Goal: Task Accomplishment & Management: Use online tool/utility

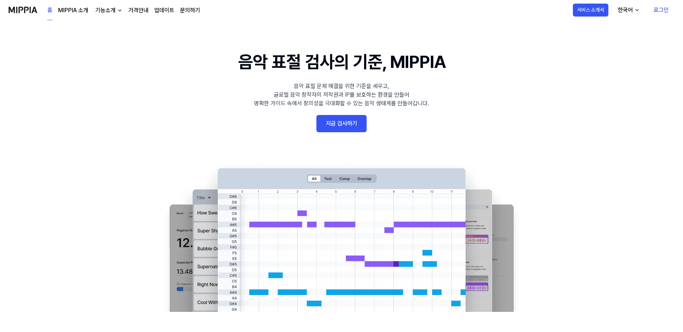
click at [341, 123] on link "지금 검사하기" at bounding box center [342, 123] width 50 height 17
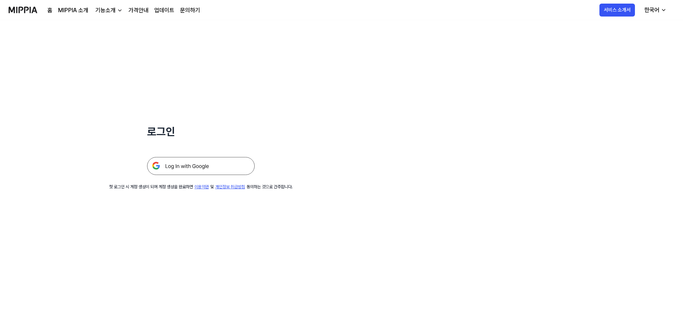
click at [192, 168] on img at bounding box center [201, 166] width 108 height 18
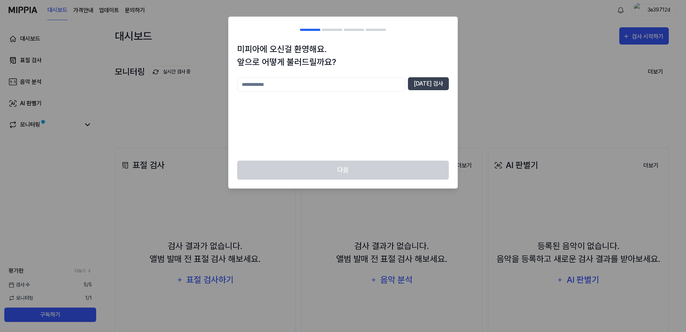
click at [288, 86] on input "text" at bounding box center [321, 84] width 168 height 14
type input "*"
type input "***"
click at [431, 86] on button "중복 검사" at bounding box center [428, 83] width 41 height 13
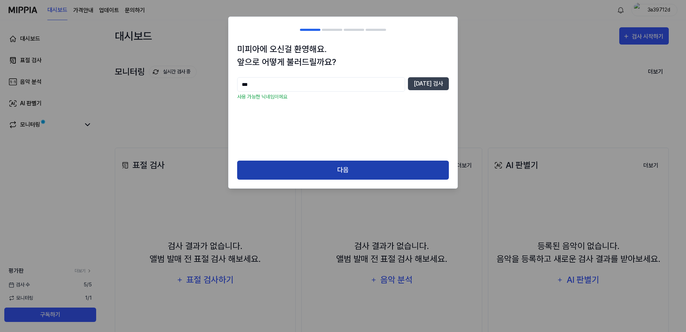
click at [340, 172] on button "다음" at bounding box center [343, 169] width 212 height 19
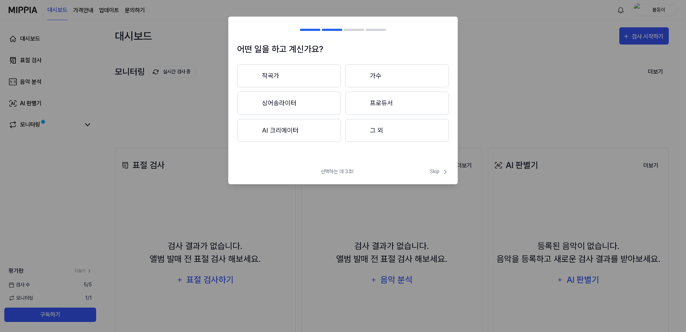
click at [384, 100] on button "프로듀서" at bounding box center [397, 103] width 104 height 23
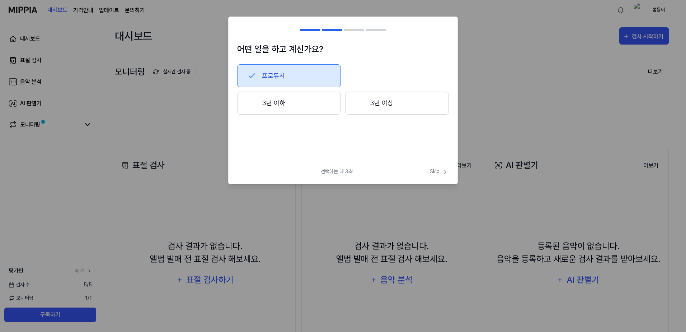
click at [381, 103] on button "3년 이상" at bounding box center [397, 103] width 104 height 23
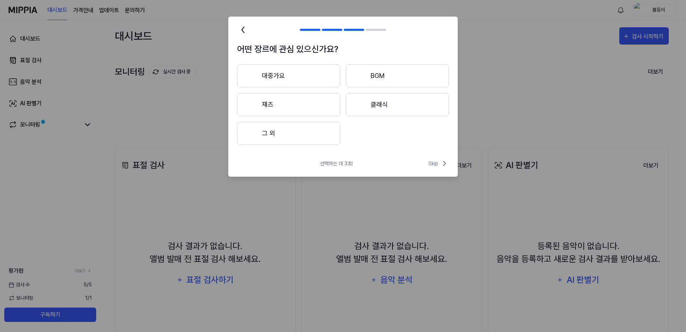
click at [295, 80] on button "대중가요" at bounding box center [288, 75] width 103 height 23
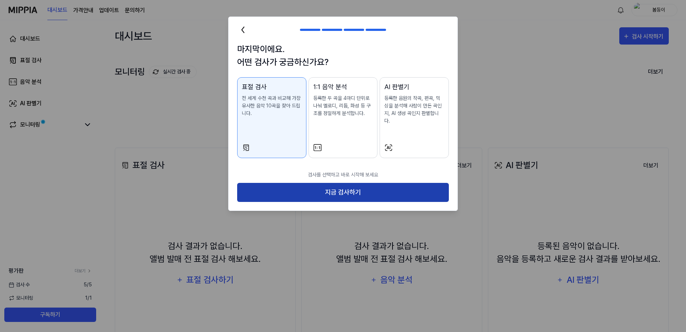
click at [336, 186] on button "지금 검사하기" at bounding box center [343, 192] width 212 height 19
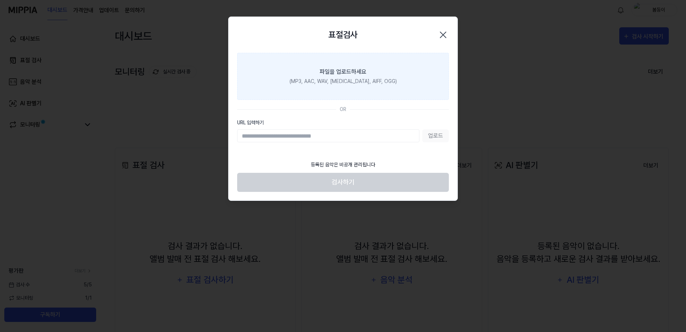
click at [328, 71] on div "파일을 업로드하세요" at bounding box center [343, 71] width 47 height 9
click at [0, 0] on input "파일을 업로드하세요 (MP3, AAC, WAV, FLAC, AIFF, OGG)" at bounding box center [0, 0] width 0 height 0
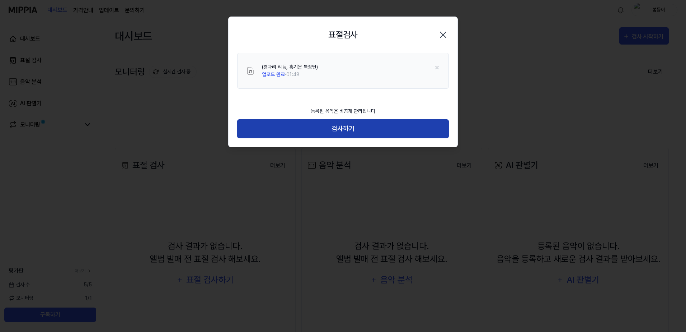
click at [325, 127] on button "검사하기" at bounding box center [343, 128] width 212 height 19
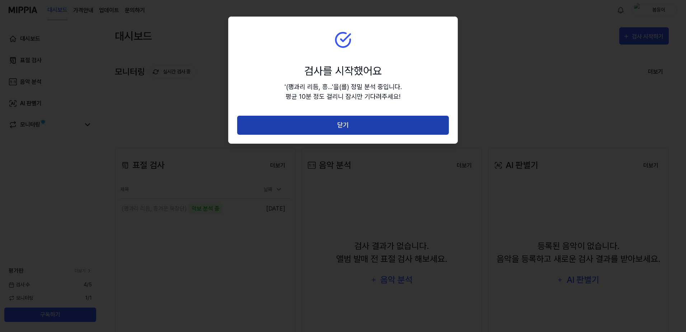
click at [335, 121] on button "닫기" at bounding box center [343, 125] width 212 height 19
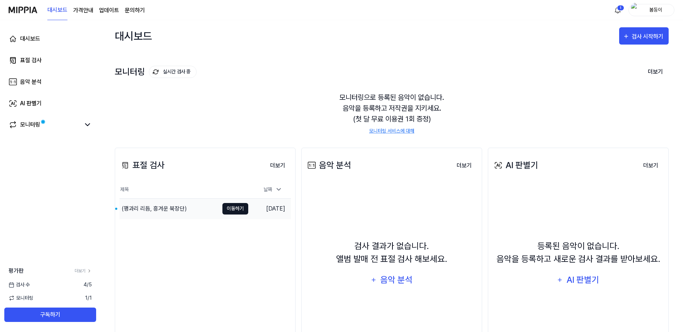
click at [233, 207] on button "이동하기" at bounding box center [235, 208] width 26 height 11
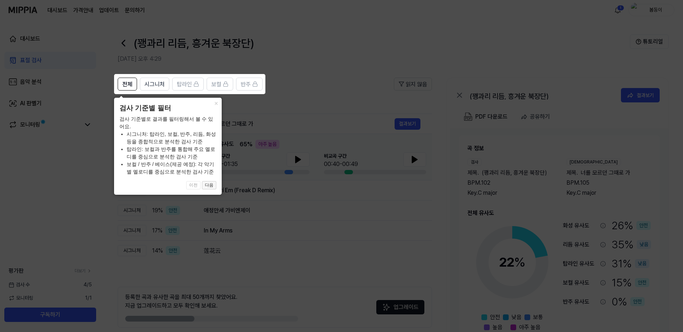
click at [212, 186] on button "다음" at bounding box center [209, 185] width 14 height 9
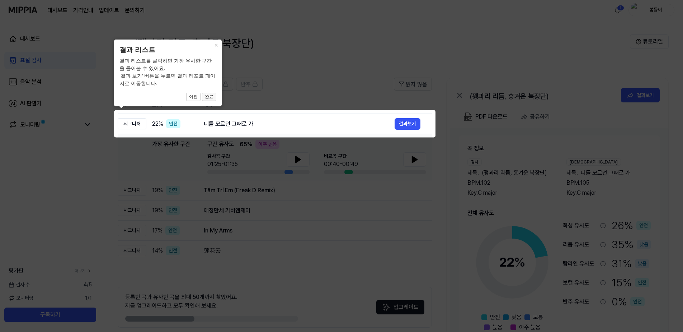
click at [210, 96] on button "완료" at bounding box center [209, 97] width 14 height 9
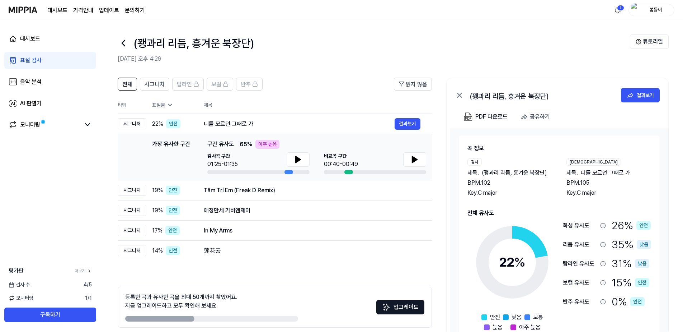
scroll to position [30, 0]
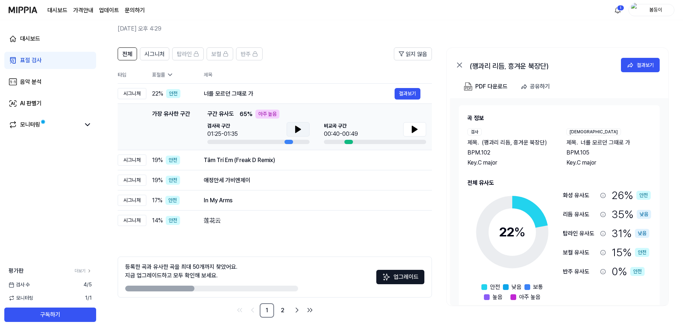
click at [299, 131] on icon at bounding box center [298, 129] width 9 height 9
click at [414, 130] on icon at bounding box center [414, 129] width 5 height 6
click at [413, 182] on button "결과보기" at bounding box center [408, 179] width 26 height 11
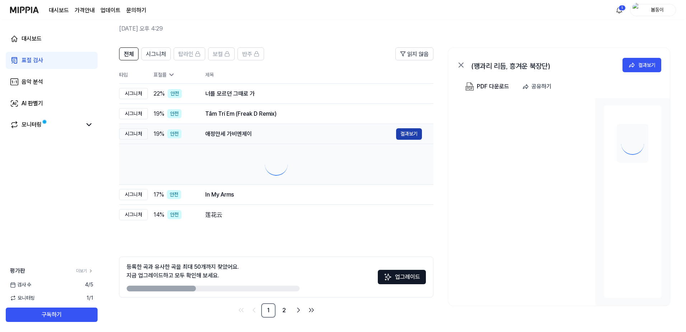
scroll to position [0, 0]
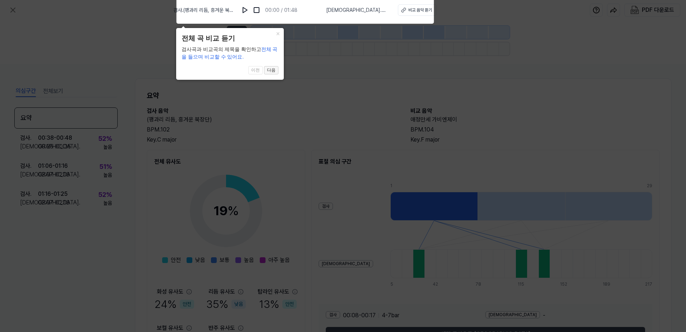
click at [271, 71] on button "다음" at bounding box center [271, 70] width 14 height 9
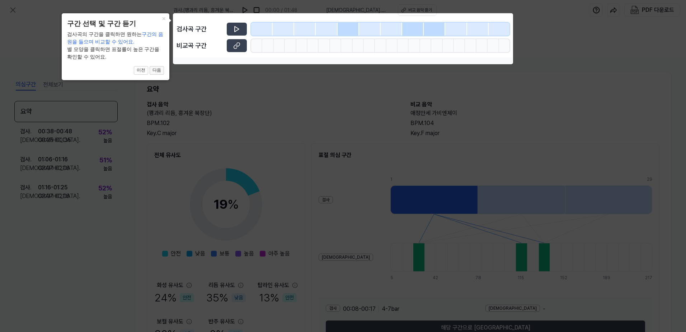
click at [161, 70] on button "다음" at bounding box center [157, 70] width 14 height 9
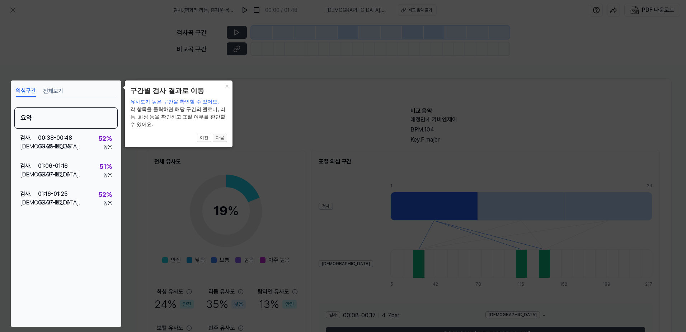
click at [220, 139] on button "다음" at bounding box center [220, 137] width 14 height 9
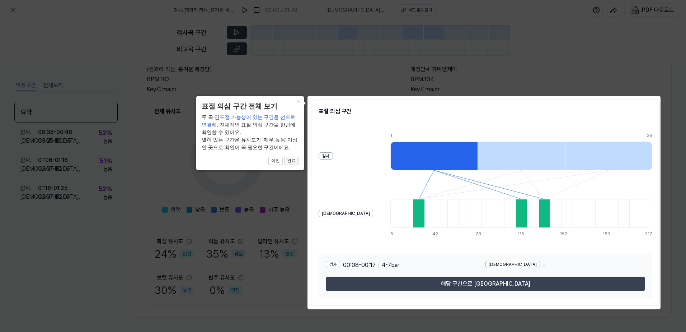
click at [294, 162] on button "완료" at bounding box center [291, 160] width 14 height 9
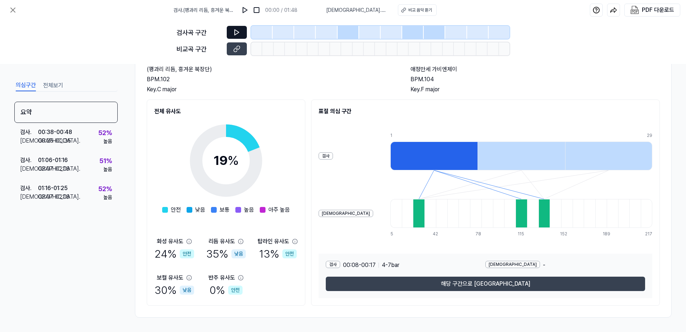
click at [237, 33] on icon at bounding box center [236, 32] width 7 height 7
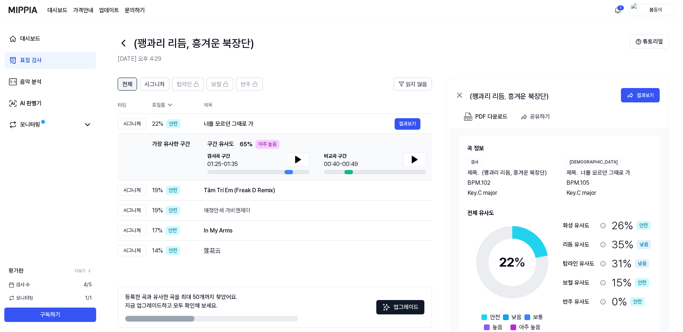
click at [127, 84] on span "전체" at bounding box center [127, 84] width 10 height 9
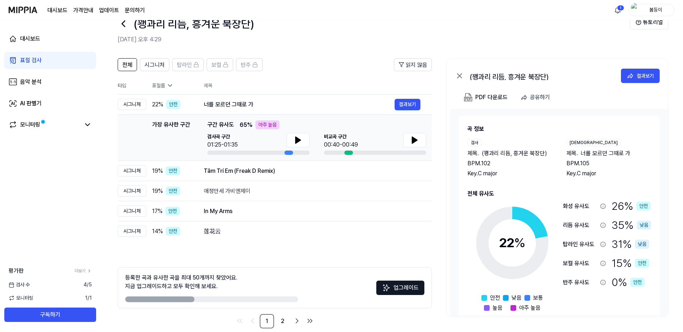
scroll to position [30, 0]
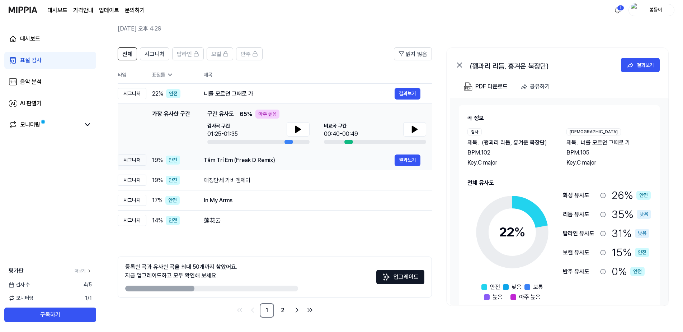
click at [331, 160] on div "Tâm Trí Em (Freak D Remix)" at bounding box center [299, 160] width 191 height 9
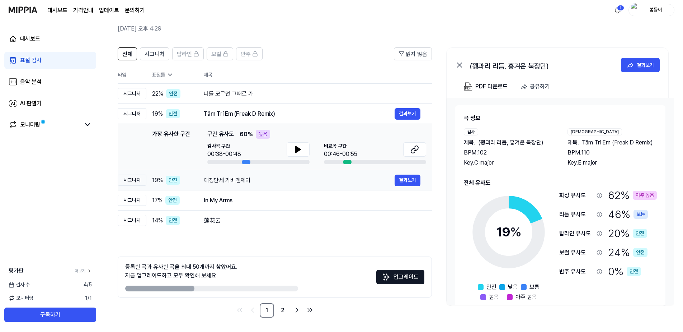
click at [314, 181] on div "애정만세 가비엔제이" at bounding box center [299, 180] width 191 height 9
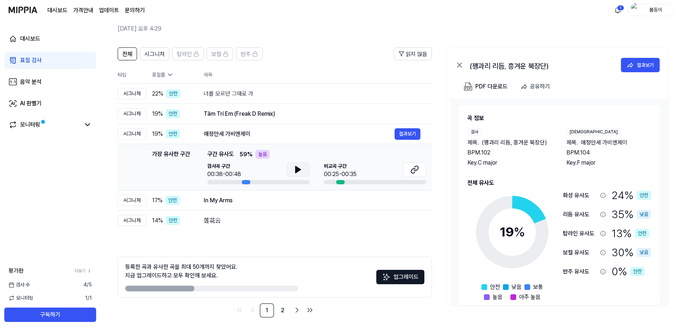
click at [296, 169] on icon at bounding box center [298, 169] width 5 height 6
click at [296, 169] on icon at bounding box center [296, 170] width 1 height 6
click at [298, 168] on icon at bounding box center [298, 169] width 5 height 6
click at [298, 168] on icon at bounding box center [298, 169] width 9 height 9
click at [414, 169] on icon at bounding box center [415, 169] width 9 height 9
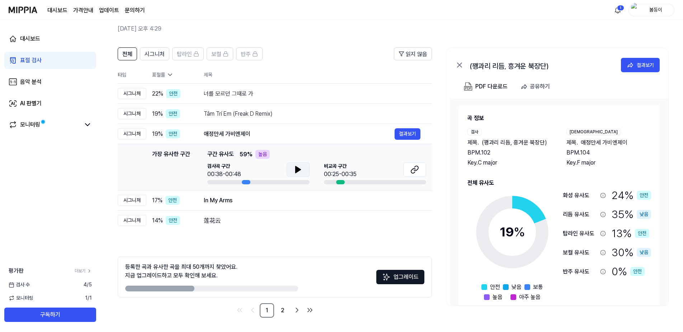
scroll to position [0, 0]
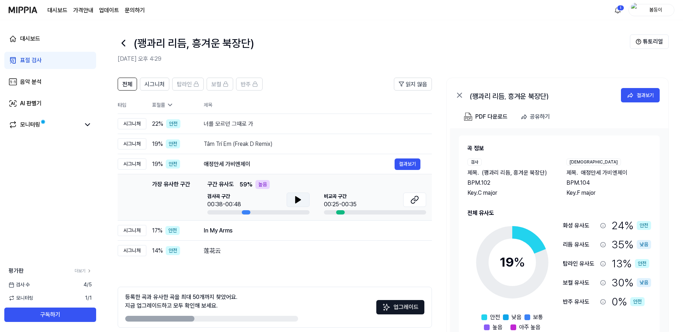
click at [282, 27] on header "(꽹과리 리듬, 흥겨운 북장단) 2025.08.21 오후 4:29 튜토리얼" at bounding box center [391, 45] width 583 height 50
